Goal: Check status: Verify the current state of an ongoing process or item

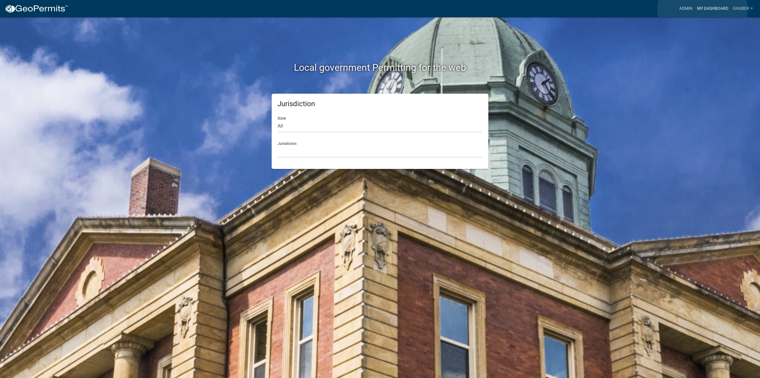
click at [703, 9] on link "My Dashboard" at bounding box center [713, 8] width 36 height 11
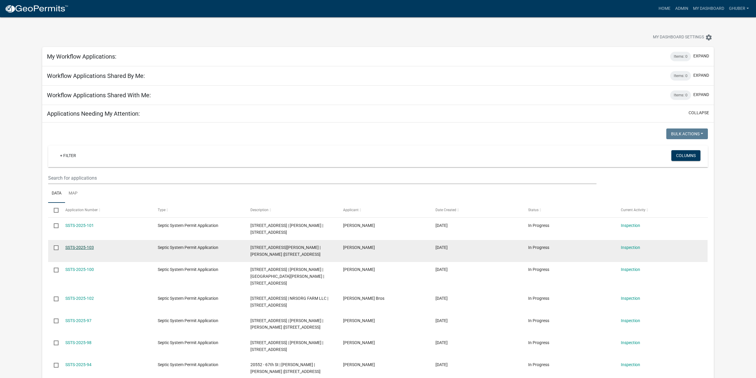
click at [78, 246] on link "SSTS-2025-103" at bounding box center [79, 247] width 29 height 5
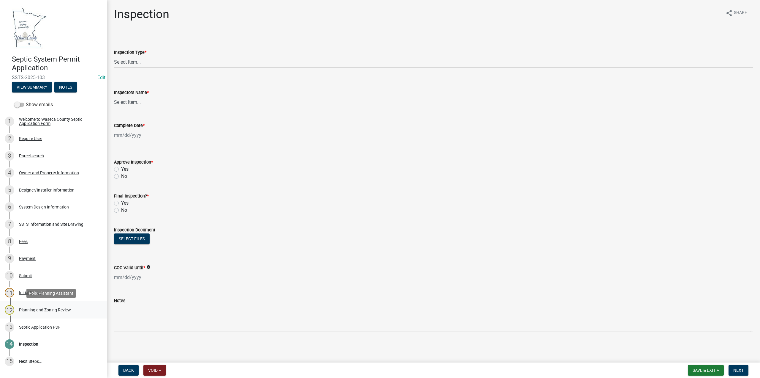
click at [52, 310] on div "Planning and Zoning Review" at bounding box center [45, 309] width 52 height 4
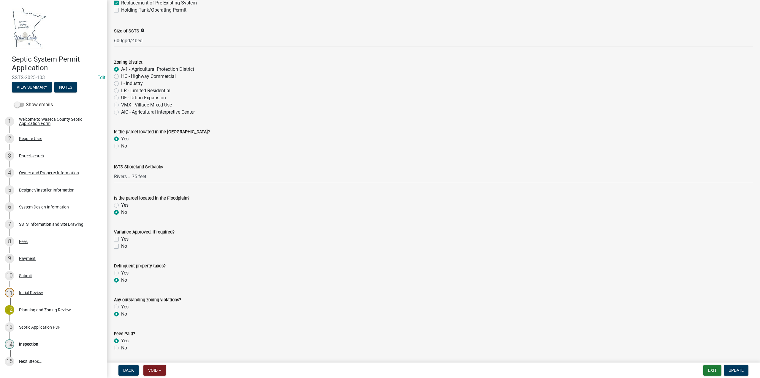
scroll to position [197, 0]
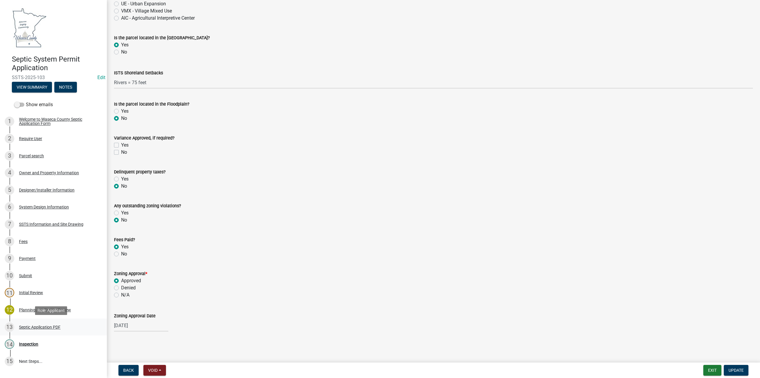
click at [25, 327] on div "Septic Application PDF" at bounding box center [40, 327] width 42 height 4
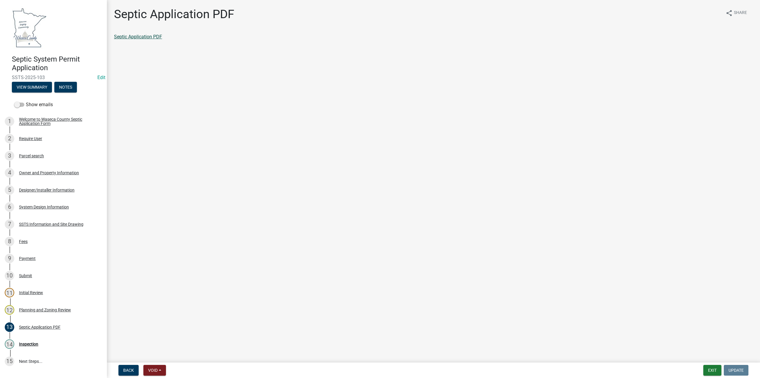
click at [143, 37] on link "Septic Application PDF" at bounding box center [138, 37] width 48 height 6
